Goal: Task Accomplishment & Management: Use online tool/utility

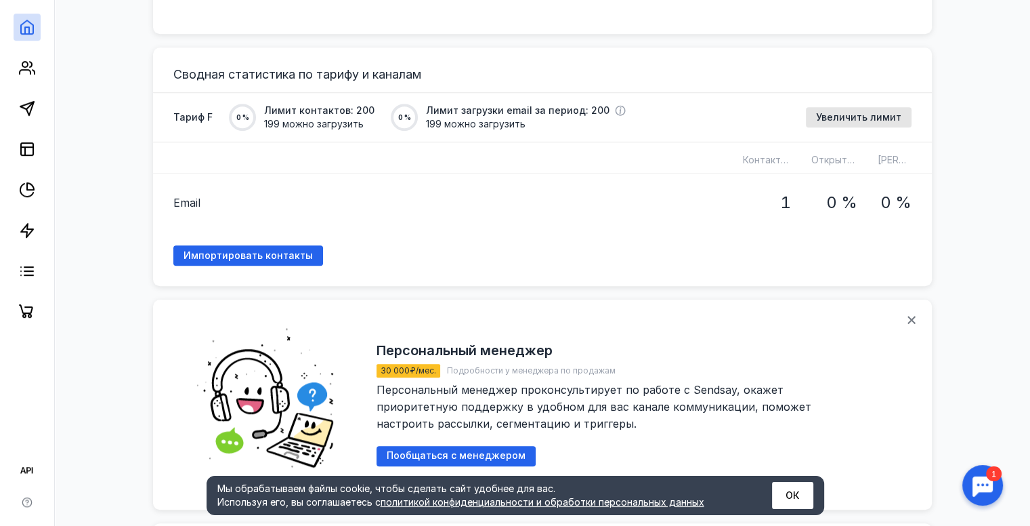
scroll to position [984, 0]
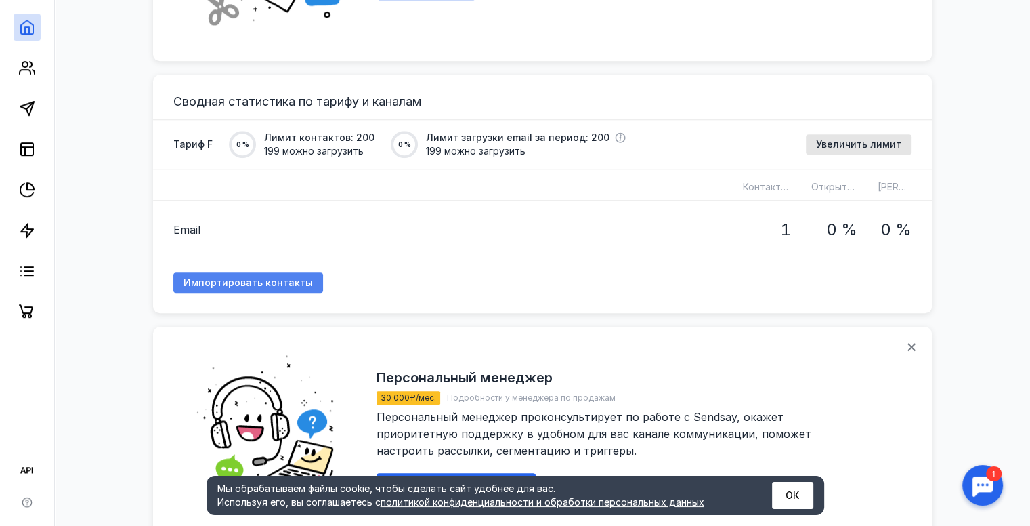
click at [264, 277] on span "Импортировать контакты" at bounding box center [248, 283] width 129 height 12
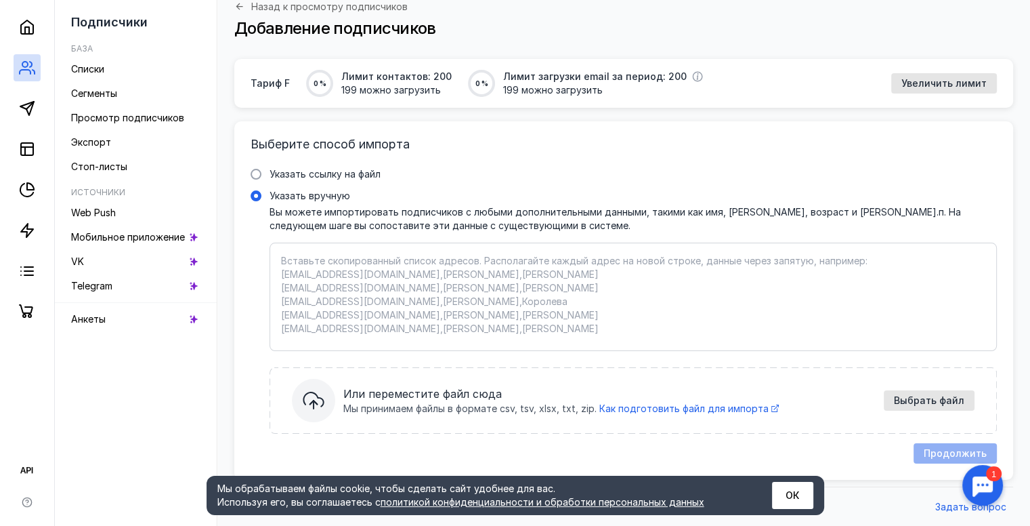
scroll to position [79, 0]
click at [920, 403] on span "Выбрать файл" at bounding box center [929, 400] width 70 height 12
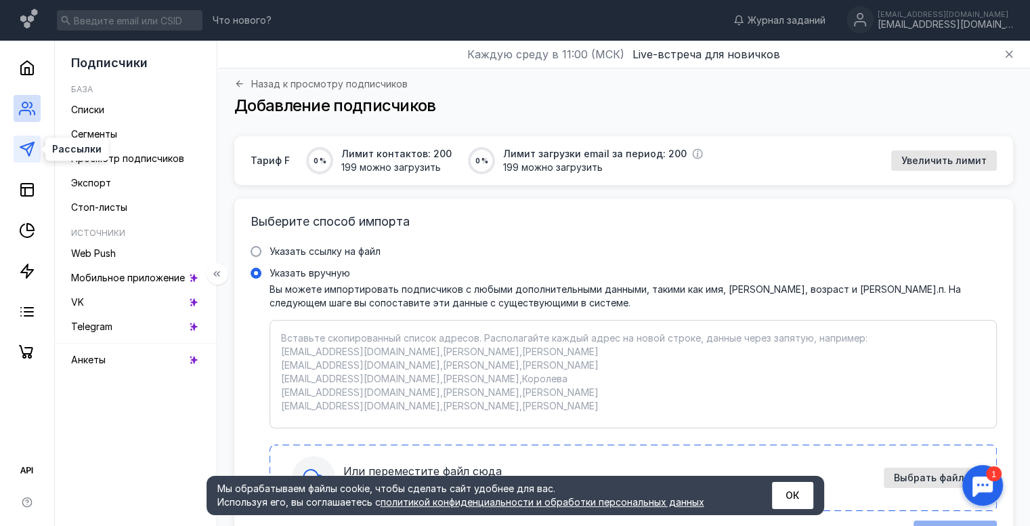
click at [24, 146] on polygon at bounding box center [27, 149] width 14 height 14
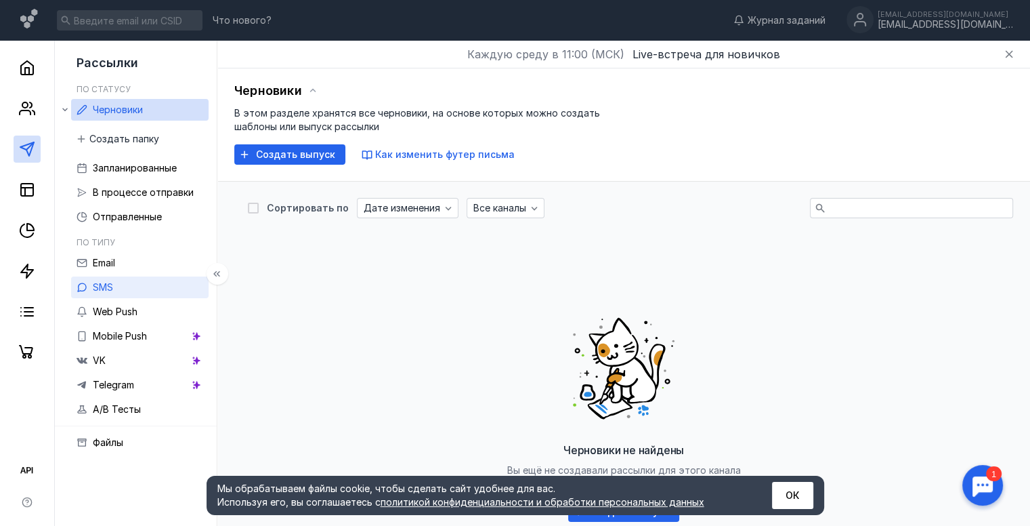
click at [157, 285] on link "SMS" at bounding box center [140, 287] width 138 height 22
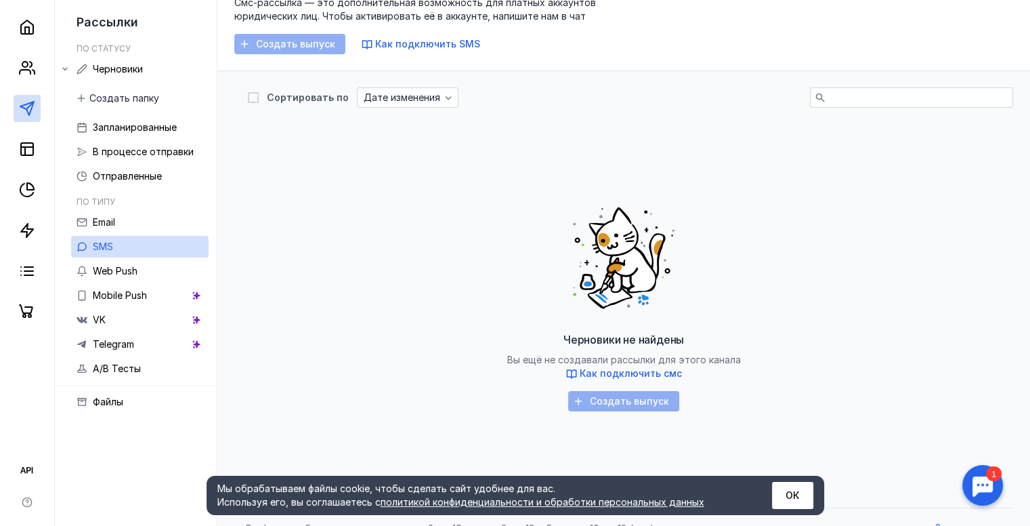
scroll to position [133, 0]
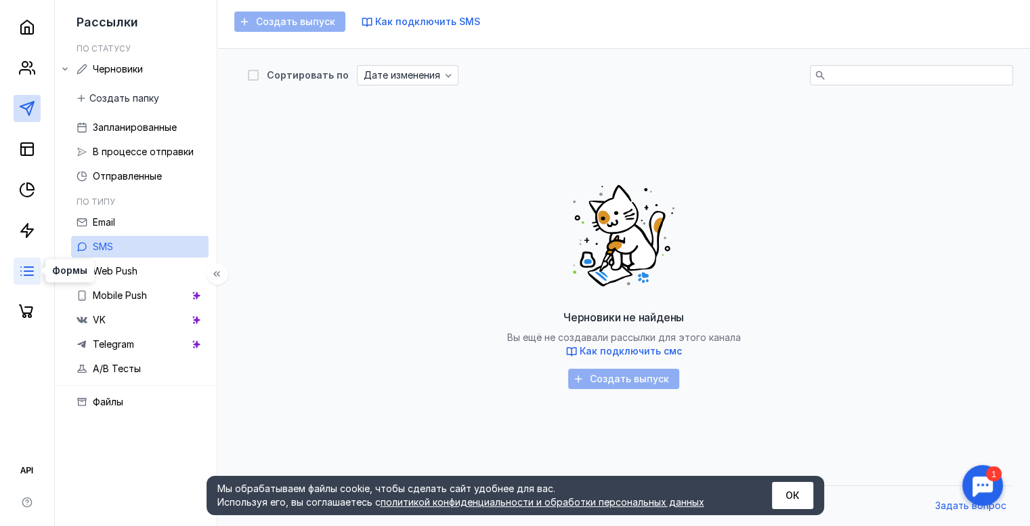
click at [22, 267] on icon at bounding box center [27, 271] width 16 height 16
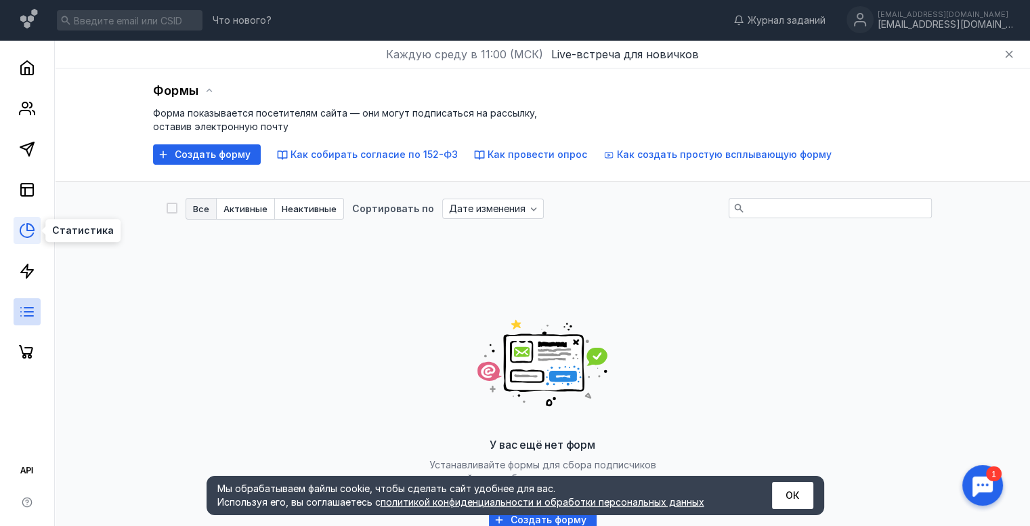
click at [28, 226] on icon at bounding box center [27, 230] width 16 height 16
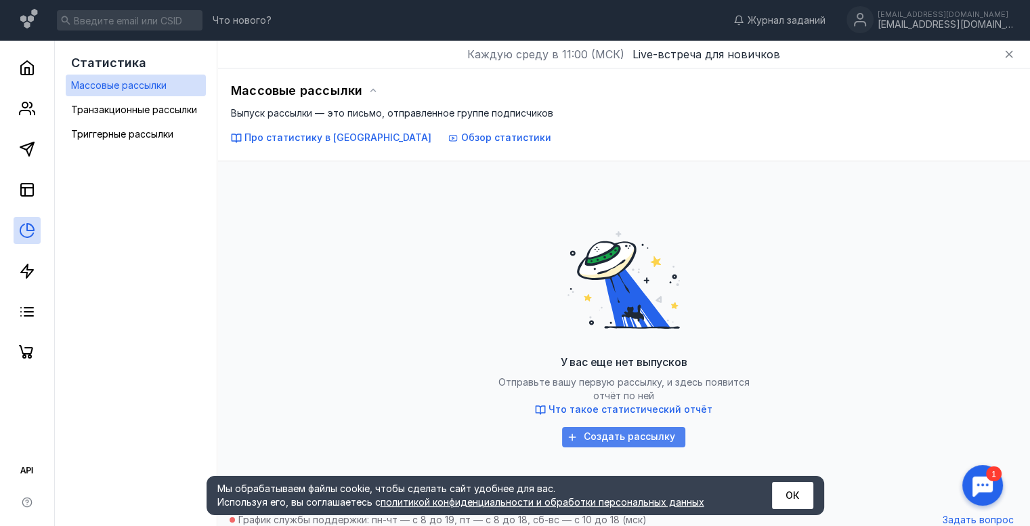
click at [641, 434] on span "Создать рассылку" at bounding box center [629, 437] width 91 height 12
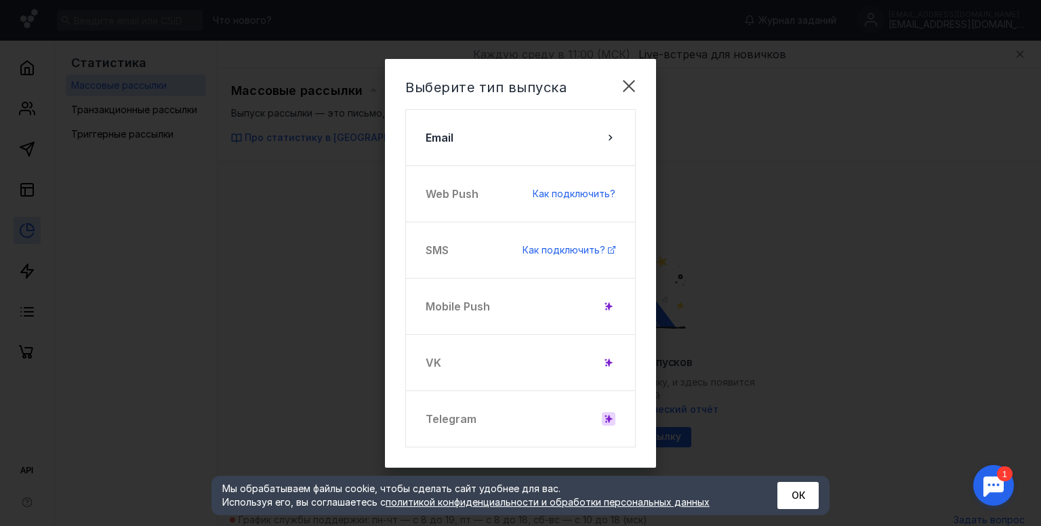
click at [608, 417] on icon at bounding box center [608, 418] width 7 height 7
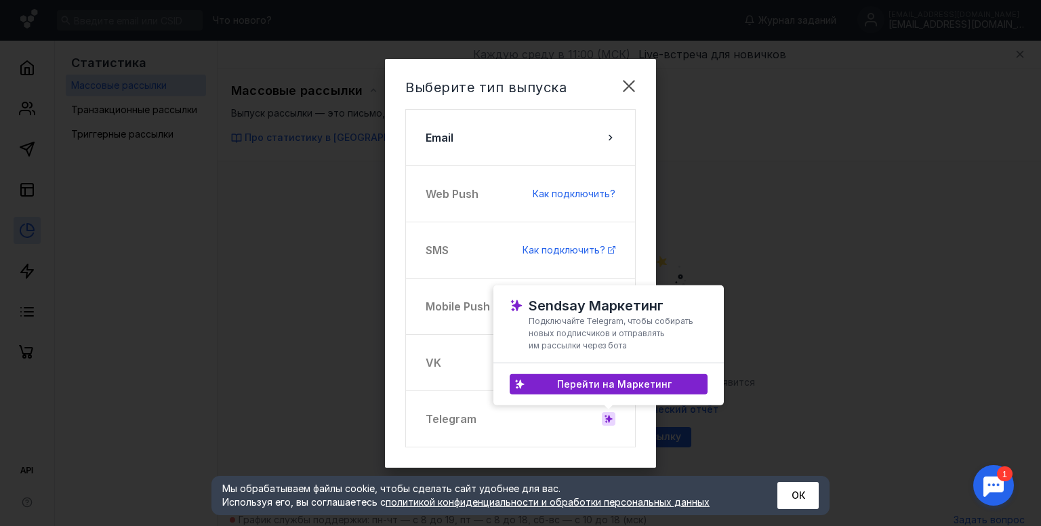
click at [488, 418] on div "Telegram" at bounding box center [520, 418] width 230 height 57
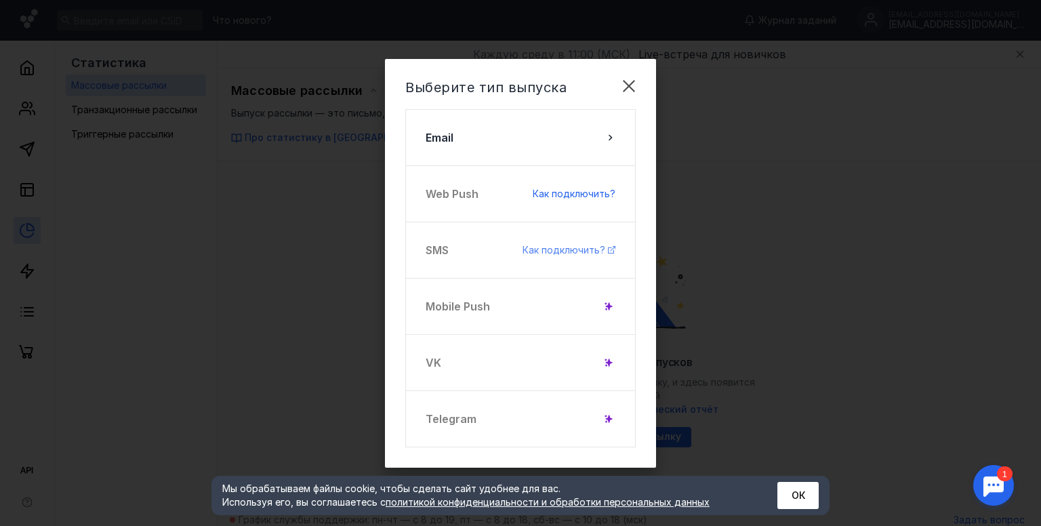
click at [574, 253] on span "Как подключить?" at bounding box center [563, 250] width 83 height 12
